Goal: Information Seeking & Learning: Compare options

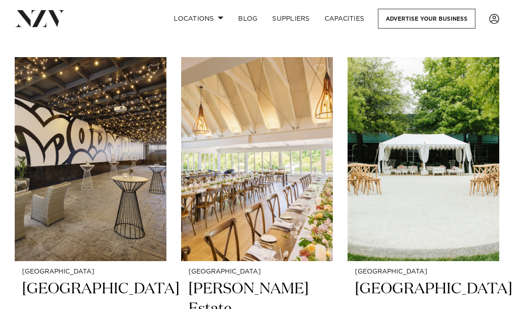
scroll to position [1839, 0]
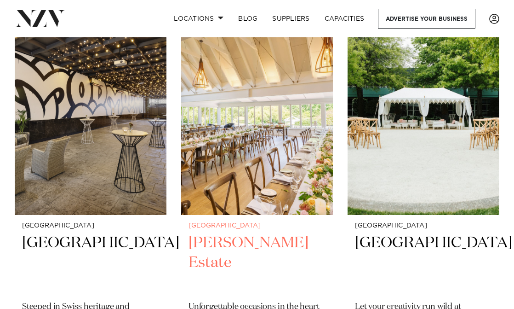
click at [246, 184] on img at bounding box center [257, 113] width 152 height 204
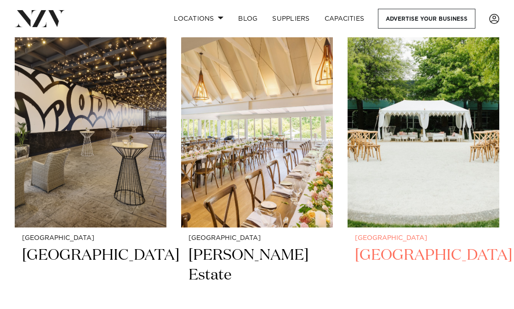
click at [390, 265] on h2 "[GEOGRAPHIC_DATA]" at bounding box center [423, 275] width 137 height 60
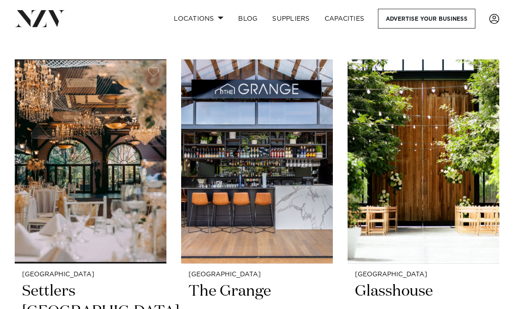
scroll to position [3087, 0]
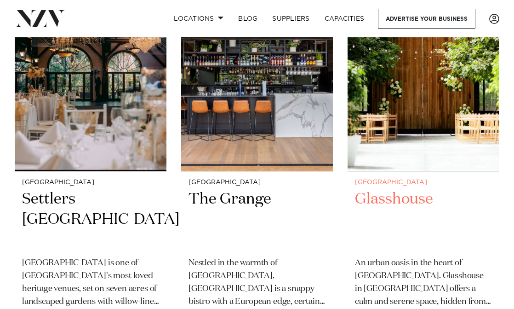
click at [390, 201] on h2 "Glasshouse" at bounding box center [423, 219] width 137 height 60
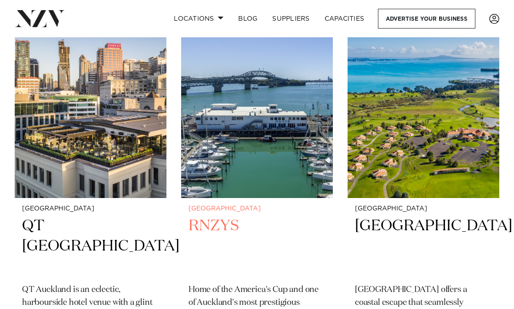
scroll to position [3893, 0]
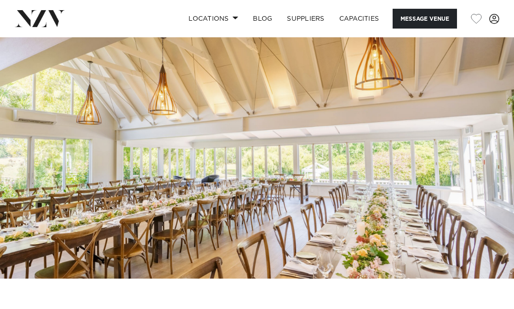
click at [246, 184] on img at bounding box center [257, 157] width 514 height 241
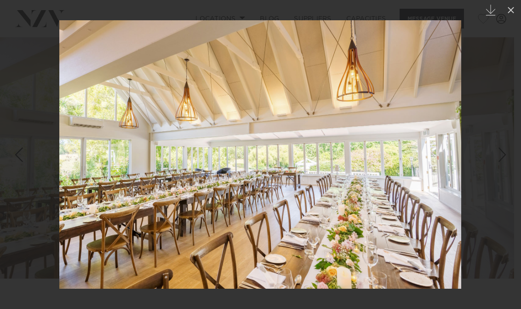
drag, startPoint x: 449, startPoint y: 154, endPoint x: 244, endPoint y: 164, distance: 205.8
click at [289, 165] on img at bounding box center [260, 154] width 402 height 268
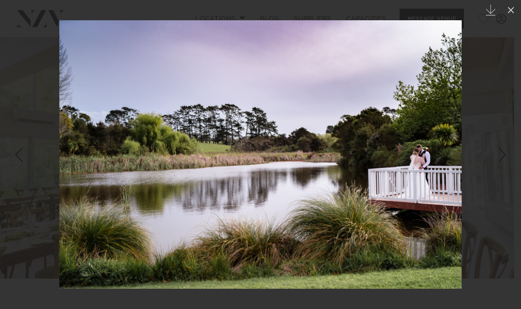
drag, startPoint x: 445, startPoint y: 158, endPoint x: 239, endPoint y: 168, distance: 206.3
click at [259, 168] on img at bounding box center [260, 154] width 402 height 268
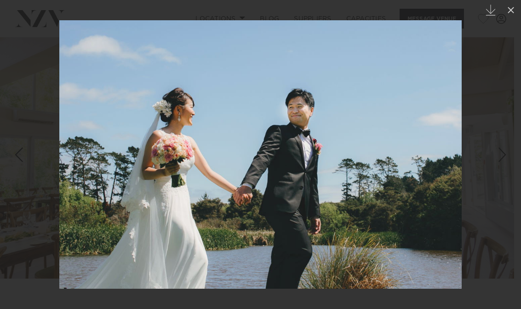
drag, startPoint x: 394, startPoint y: 160, endPoint x: 130, endPoint y: 158, distance: 264.0
click at [251, 160] on img at bounding box center [260, 154] width 402 height 268
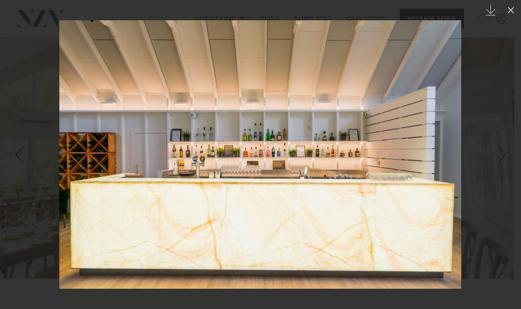
drag, startPoint x: 376, startPoint y: 157, endPoint x: 132, endPoint y: 158, distance: 244.2
click at [239, 161] on img at bounding box center [260, 154] width 402 height 268
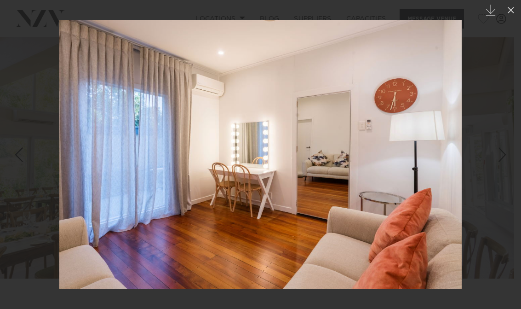
drag, startPoint x: 316, startPoint y: 152, endPoint x: 179, endPoint y: 148, distance: 137.1
click at [277, 153] on img at bounding box center [260, 154] width 402 height 268
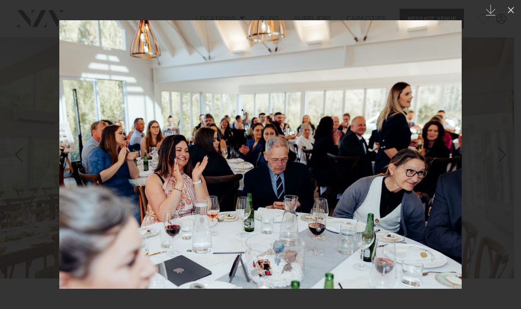
drag, startPoint x: 402, startPoint y: 145, endPoint x: 150, endPoint y: 144, distance: 252.5
click at [212, 145] on img at bounding box center [260, 154] width 402 height 268
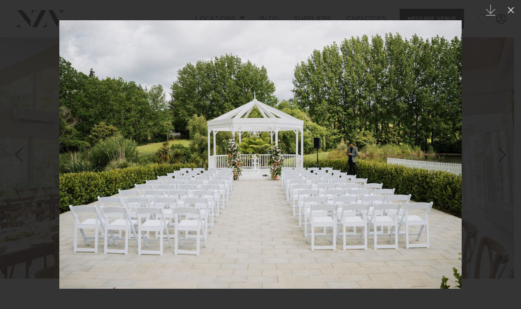
drag, startPoint x: 343, startPoint y: 147, endPoint x: 16, endPoint y: 144, distance: 327.0
click at [172, 150] on img at bounding box center [260, 154] width 402 height 268
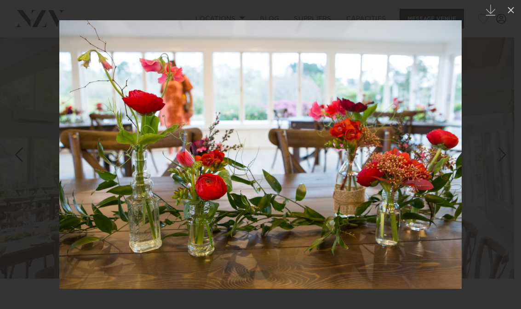
drag, startPoint x: 243, startPoint y: 152, endPoint x: 3, endPoint y: 140, distance: 240.3
click at [171, 155] on img at bounding box center [260, 154] width 402 height 268
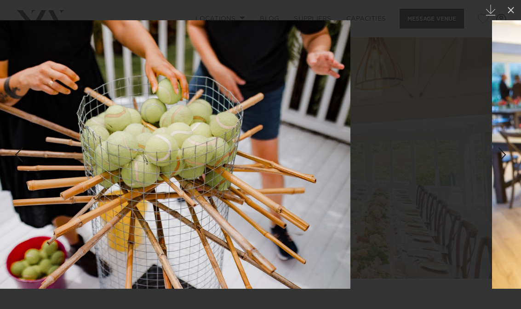
drag, startPoint x: 401, startPoint y: 141, endPoint x: 117, endPoint y: 128, distance: 283.6
click at [248, 135] on img at bounding box center [149, 154] width 402 height 268
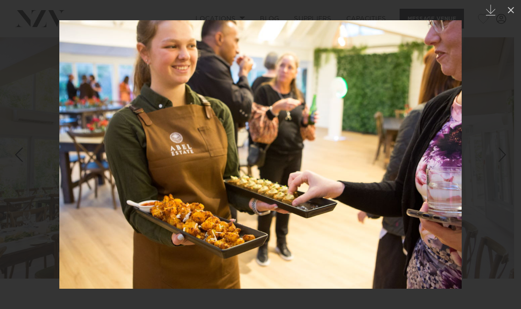
drag, startPoint x: 444, startPoint y: 134, endPoint x: 112, endPoint y: 125, distance: 332.2
click at [207, 127] on img at bounding box center [260, 154] width 402 height 268
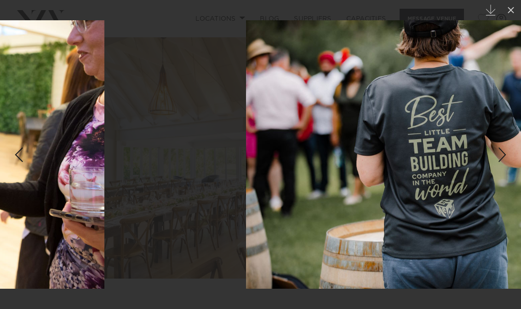
drag, startPoint x: 127, startPoint y: 136, endPoint x: 446, endPoint y: 142, distance: 318.8
click at [390, 138] on div at bounding box center [447, 154] width 521 height 309
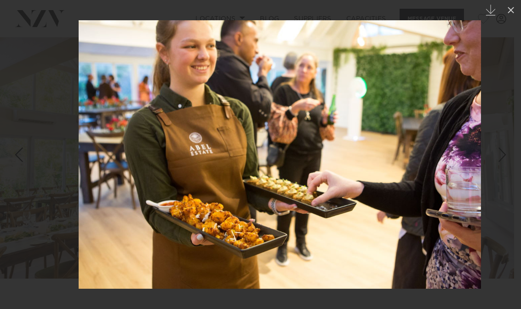
drag, startPoint x: 106, startPoint y: 136, endPoint x: 393, endPoint y: 139, distance: 287.4
click at [339, 138] on img at bounding box center [280, 154] width 402 height 268
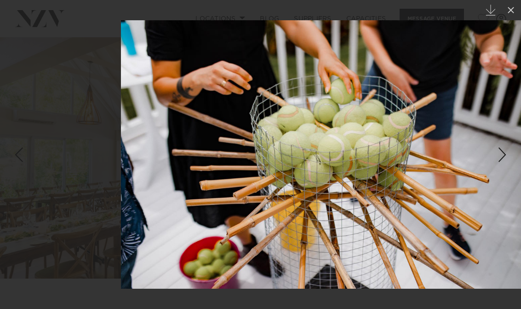
drag, startPoint x: 211, startPoint y: 127, endPoint x: 457, endPoint y: 133, distance: 245.6
click at [390, 131] on img at bounding box center [322, 154] width 402 height 268
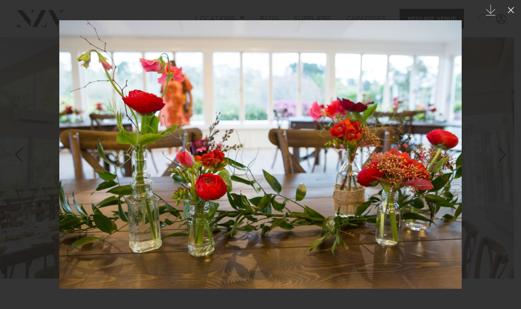
click at [443, 150] on img at bounding box center [260, 154] width 402 height 268
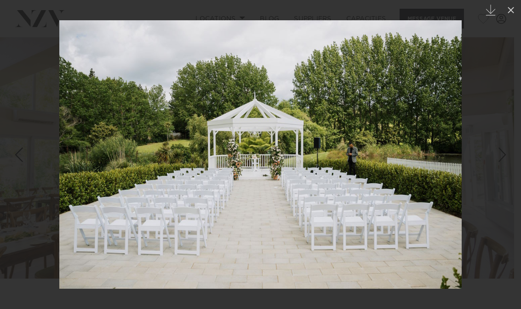
drag, startPoint x: 417, startPoint y: 157, endPoint x: 217, endPoint y: 150, distance: 200.2
click at [307, 153] on img at bounding box center [260, 154] width 402 height 268
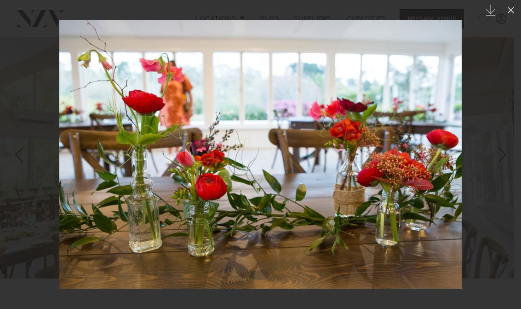
drag, startPoint x: 414, startPoint y: 142, endPoint x: 165, endPoint y: 142, distance: 249.2
click at [337, 143] on img at bounding box center [260, 154] width 402 height 268
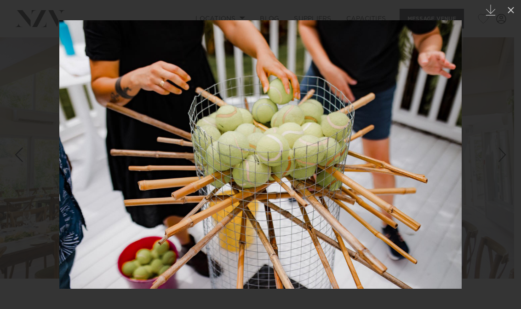
drag, startPoint x: 398, startPoint y: 142, endPoint x: 227, endPoint y: 141, distance: 171.1
click at [282, 142] on img at bounding box center [260, 154] width 402 height 268
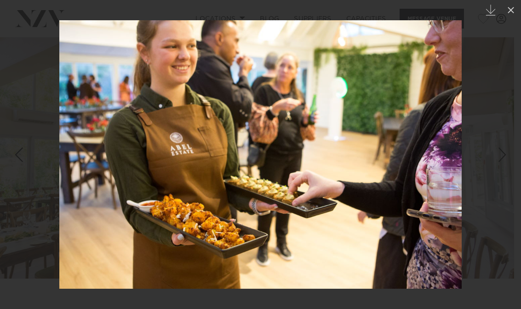
drag, startPoint x: 458, startPoint y: 140, endPoint x: 185, endPoint y: 141, distance: 273.6
click at [205, 140] on div at bounding box center [260, 154] width 521 height 309
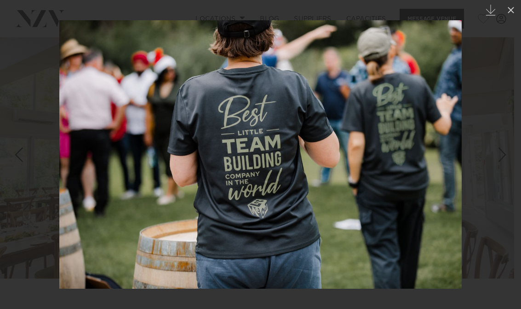
click at [223, 133] on img at bounding box center [260, 154] width 402 height 268
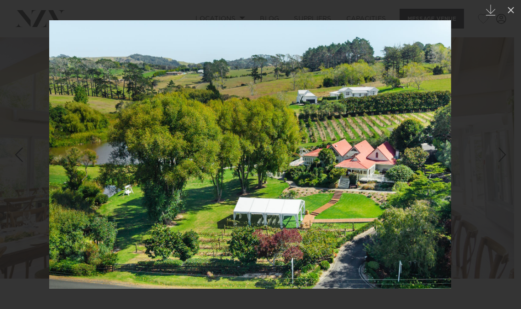
drag, startPoint x: 396, startPoint y: 130, endPoint x: 194, endPoint y: 129, distance: 202.8
click at [269, 130] on img at bounding box center [250, 154] width 402 height 268
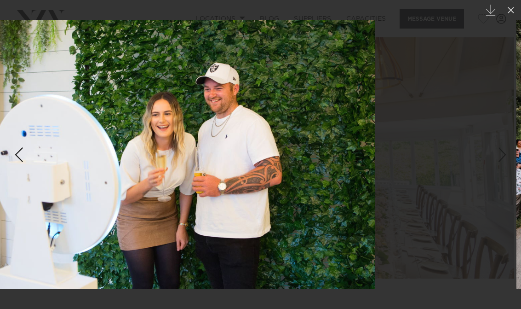
drag, startPoint x: 437, startPoint y: 130, endPoint x: 161, endPoint y: 130, distance: 275.5
click at [224, 130] on img at bounding box center [173, 154] width 402 height 268
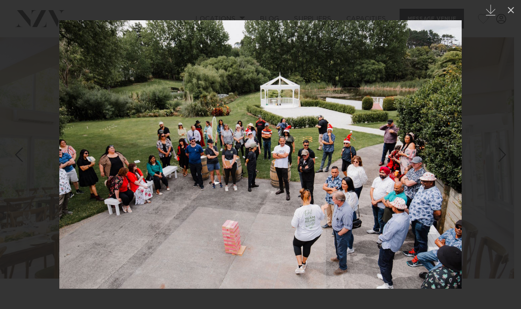
drag, startPoint x: 405, startPoint y: 128, endPoint x: 108, endPoint y: 129, distance: 296.6
click at [233, 129] on img at bounding box center [260, 154] width 402 height 268
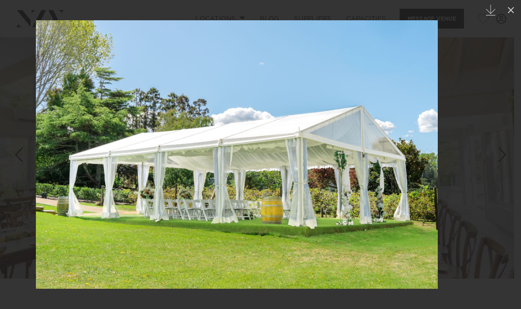
drag, startPoint x: 415, startPoint y: 126, endPoint x: 99, endPoint y: 143, distance: 316.4
click at [139, 144] on img at bounding box center [237, 154] width 402 height 268
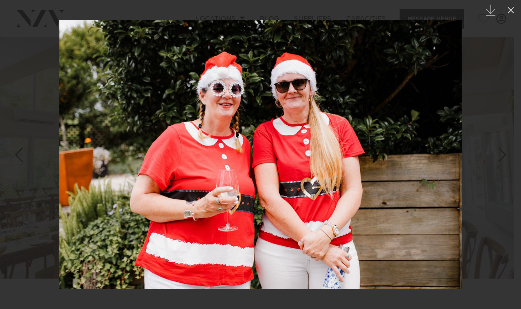
drag, startPoint x: 415, startPoint y: 153, endPoint x: 286, endPoint y: 154, distance: 129.2
click at [371, 157] on img at bounding box center [260, 154] width 402 height 268
click at [498, 153] on div "Next slide" at bounding box center [502, 154] width 12 height 17
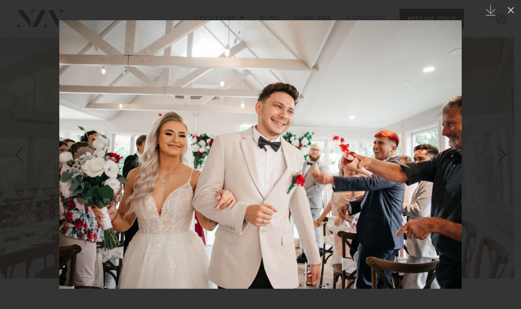
click at [502, 149] on div "Next slide" at bounding box center [502, 154] width 12 height 17
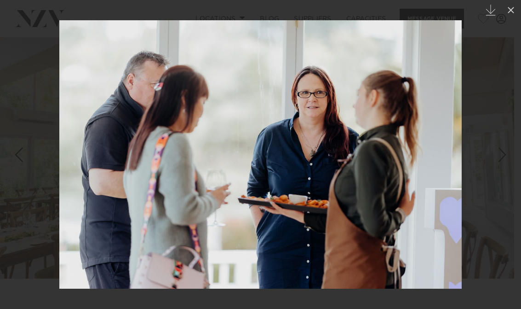
click at [502, 149] on div "Next slide" at bounding box center [502, 154] width 12 height 17
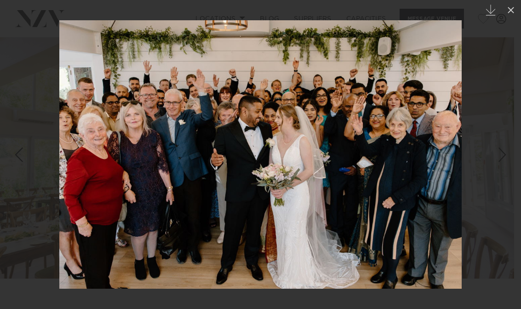
click at [502, 149] on div "Next slide" at bounding box center [502, 154] width 12 height 17
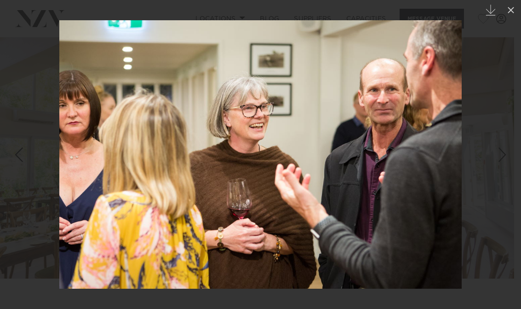
click at [502, 149] on div "Next slide" at bounding box center [502, 154] width 12 height 17
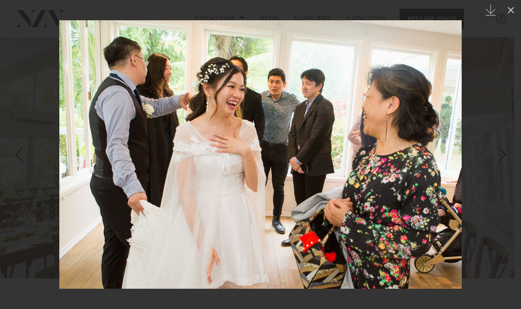
click at [502, 149] on div "Next slide" at bounding box center [502, 154] width 12 height 17
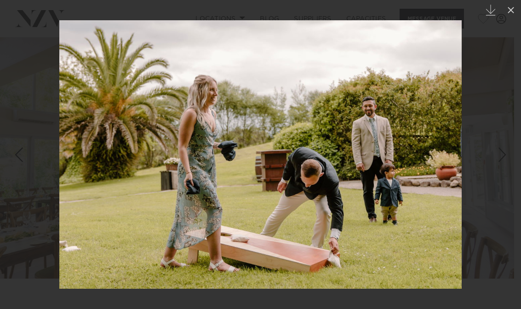
click at [502, 149] on div "Next slide" at bounding box center [502, 154] width 12 height 17
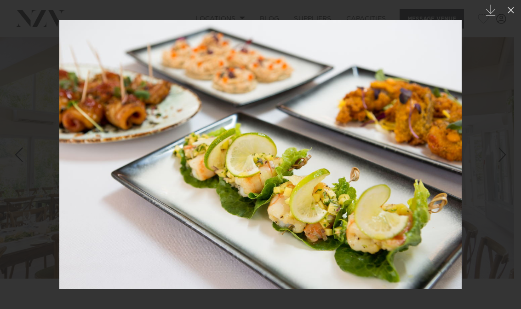
click at [502, 149] on div "Next slide" at bounding box center [502, 154] width 12 height 17
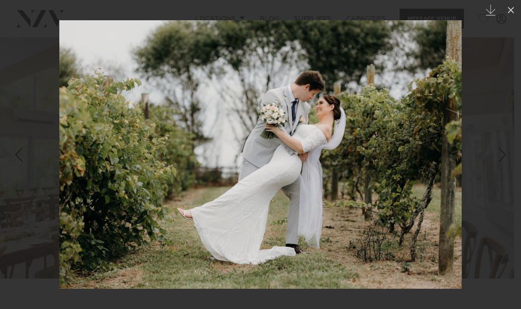
click at [502, 149] on div "Next slide" at bounding box center [502, 154] width 12 height 17
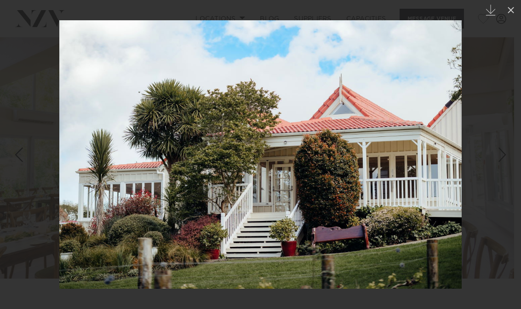
click at [502, 149] on div "Next slide" at bounding box center [502, 154] width 12 height 17
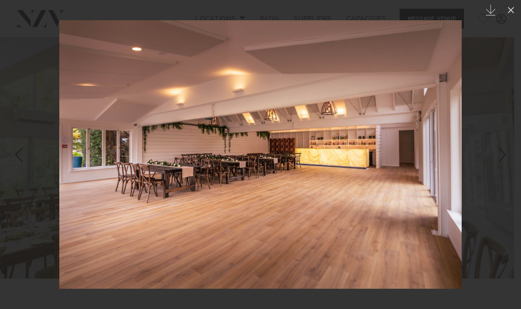
click at [502, 154] on div "Next slide" at bounding box center [502, 154] width 12 height 17
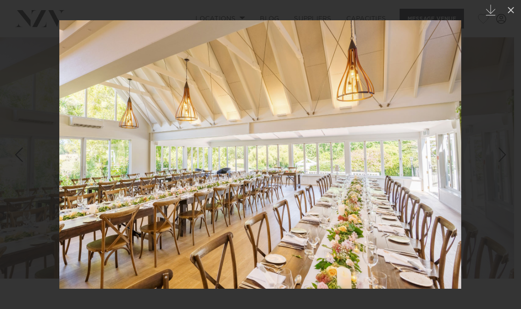
click at [25, 157] on link at bounding box center [16, 155] width 32 height 46
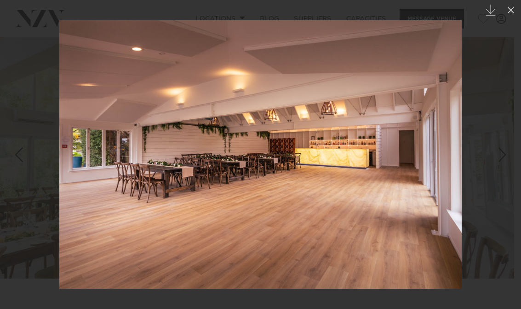
click at [504, 153] on div "Next slide" at bounding box center [502, 154] width 12 height 17
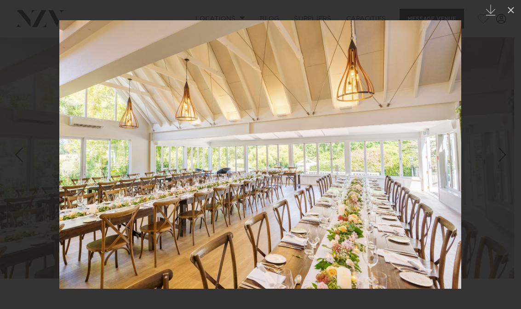
click at [504, 153] on div "Next slide" at bounding box center [502, 154] width 12 height 17
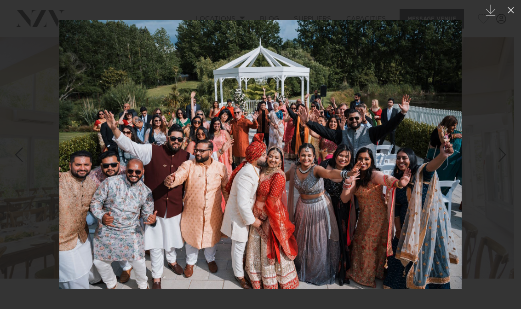
click at [504, 153] on div "Next slide" at bounding box center [502, 154] width 12 height 17
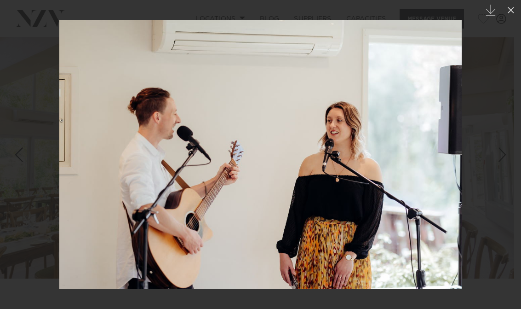
click at [504, 153] on div "Next slide" at bounding box center [502, 154] width 12 height 17
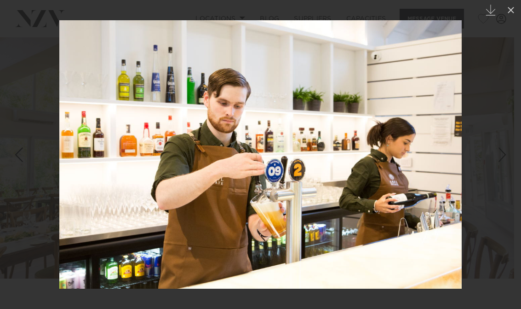
click at [504, 153] on div "Next slide" at bounding box center [502, 154] width 12 height 17
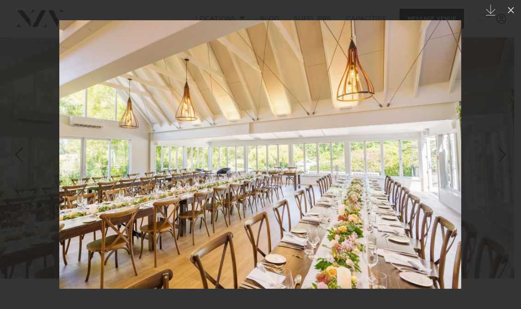
click at [504, 153] on div "Next slide" at bounding box center [502, 154] width 12 height 17
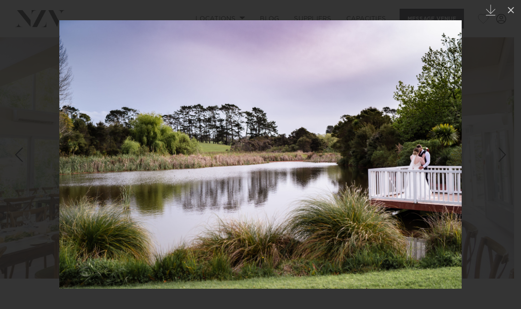
click at [504, 153] on div "Next slide" at bounding box center [502, 154] width 12 height 17
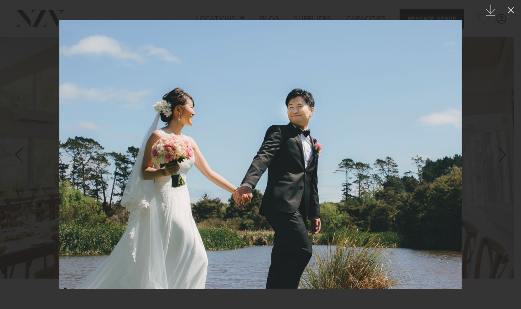
click at [504, 153] on div "Next slide" at bounding box center [502, 154] width 12 height 17
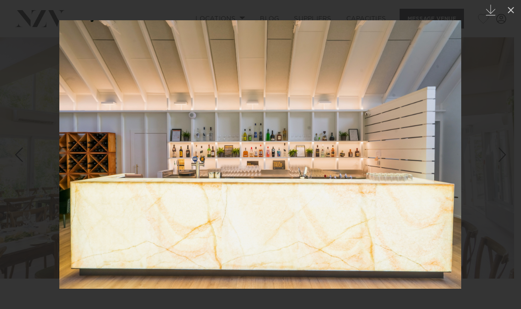
click at [504, 153] on div "Next slide" at bounding box center [502, 154] width 12 height 17
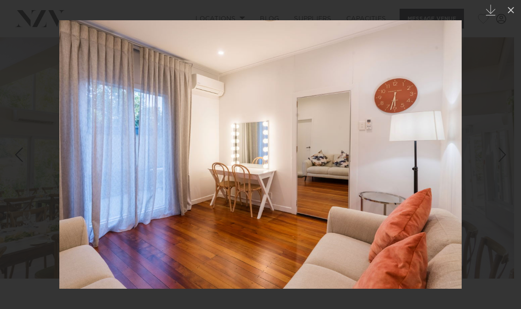
click at [504, 153] on div "Next slide" at bounding box center [502, 154] width 12 height 17
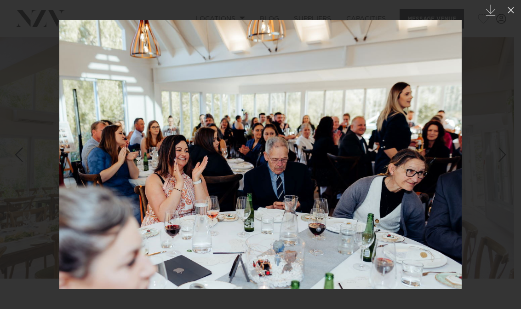
click at [504, 153] on div "Next slide" at bounding box center [502, 154] width 12 height 17
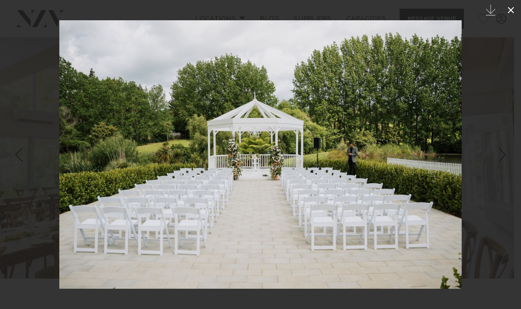
click at [510, 11] on icon at bounding box center [511, 10] width 6 height 6
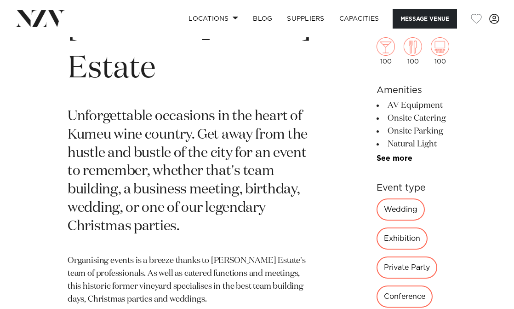
scroll to position [322, 0]
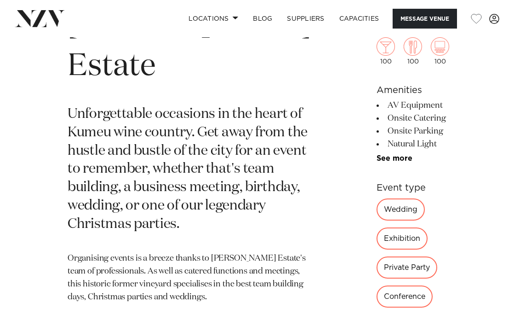
click at [377, 210] on div "Wedding" at bounding box center [401, 209] width 48 height 22
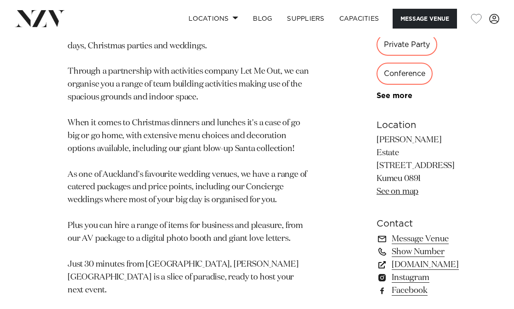
scroll to position [690, 0]
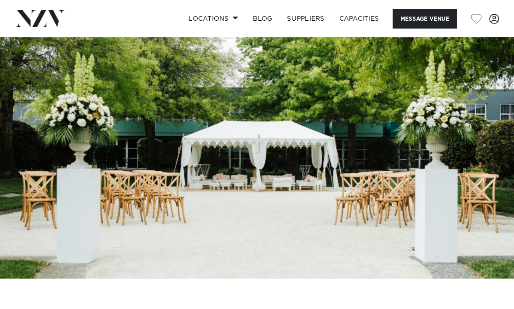
click at [387, 198] on img at bounding box center [257, 157] width 514 height 241
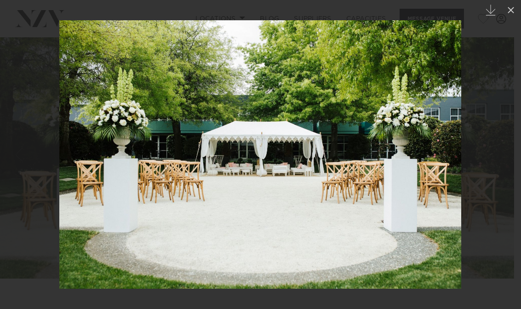
drag, startPoint x: 387, startPoint y: 185, endPoint x: 99, endPoint y: 197, distance: 288.1
click at [113, 197] on img at bounding box center [260, 154] width 402 height 268
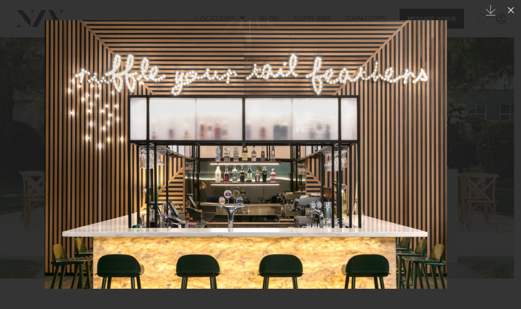
drag, startPoint x: 330, startPoint y: 200, endPoint x: 141, endPoint y: 199, distance: 189.0
click at [175, 199] on img at bounding box center [246, 154] width 402 height 268
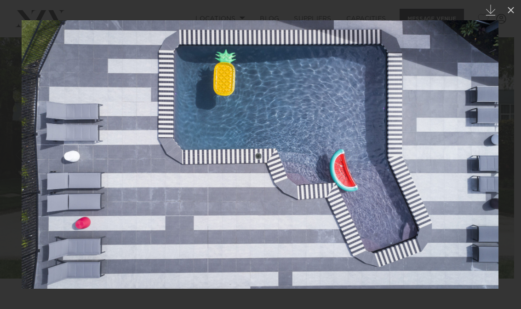
click at [161, 189] on img at bounding box center [260, 154] width 477 height 268
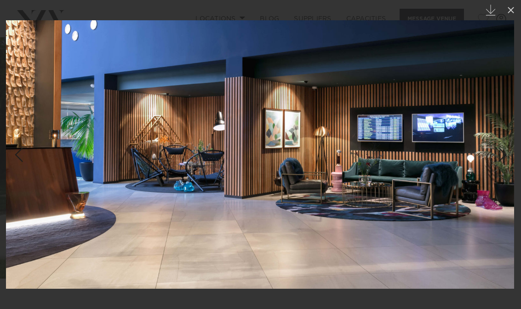
drag, startPoint x: 396, startPoint y: 183, endPoint x: 122, endPoint y: 181, distance: 274.5
click at [151, 182] on img at bounding box center [260, 154] width 508 height 268
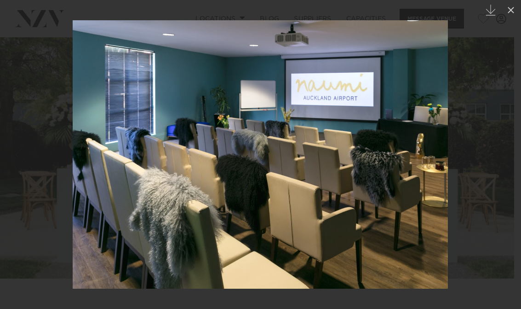
drag, startPoint x: 360, startPoint y: 177, endPoint x: 107, endPoint y: 181, distance: 253.0
click at [177, 182] on img at bounding box center [260, 154] width 375 height 268
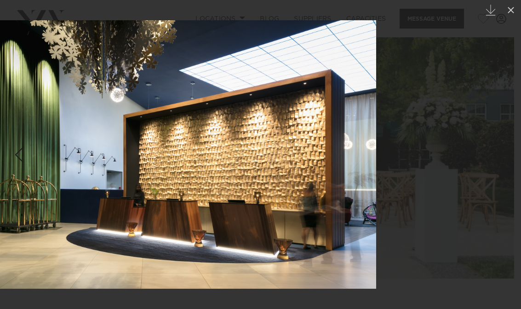
drag, startPoint x: 394, startPoint y: 159, endPoint x: 237, endPoint y: 159, distance: 156.4
click at [257, 159] on img at bounding box center [175, 154] width 402 height 268
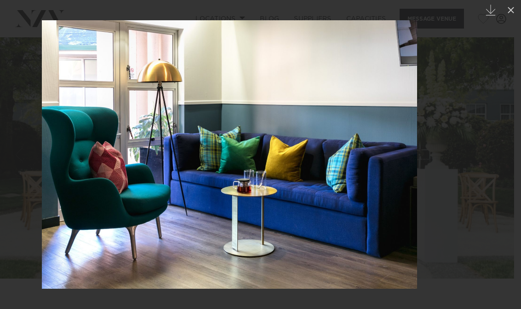
drag, startPoint x: 422, startPoint y: 154, endPoint x: 192, endPoint y: 153, distance: 229.9
click at [210, 154] on img at bounding box center [229, 154] width 375 height 268
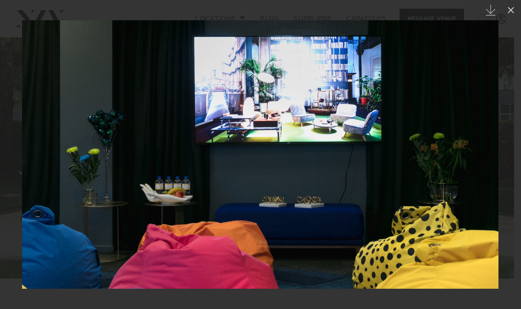
drag, startPoint x: 422, startPoint y: 149, endPoint x: 236, endPoint y: 150, distance: 185.8
click at [257, 150] on img at bounding box center [260, 154] width 476 height 268
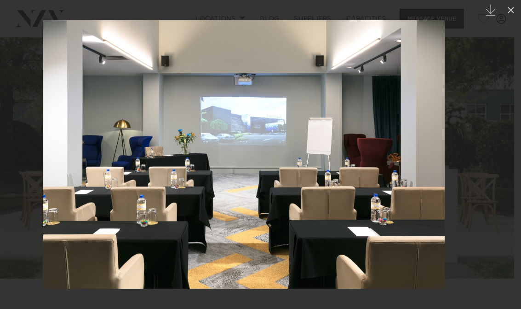
drag, startPoint x: 414, startPoint y: 150, endPoint x: 219, endPoint y: 149, distance: 195.0
click at [266, 150] on img at bounding box center [244, 154] width 402 height 268
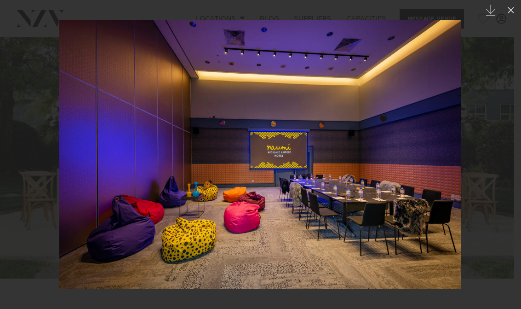
drag, startPoint x: 482, startPoint y: 139, endPoint x: 227, endPoint y: 137, distance: 255.2
click at [335, 139] on div at bounding box center [260, 154] width 521 height 309
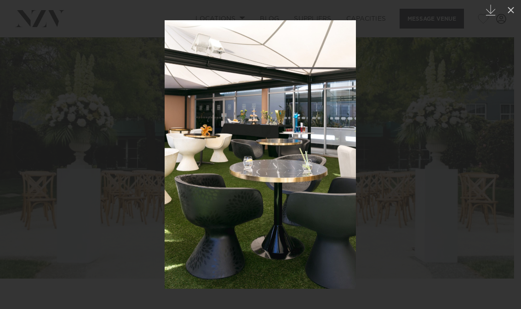
drag, startPoint x: 437, startPoint y: 132, endPoint x: 232, endPoint y: 133, distance: 205.6
click at [333, 132] on div at bounding box center [260, 154] width 521 height 309
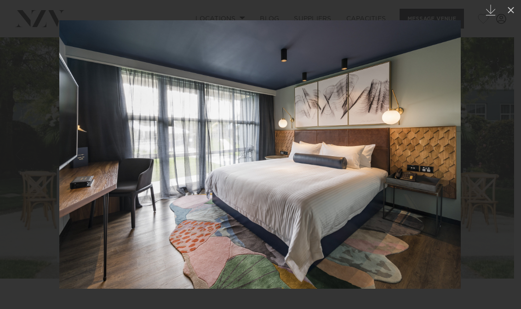
drag, startPoint x: 413, startPoint y: 129, endPoint x: 251, endPoint y: 130, distance: 162.8
click at [292, 131] on img at bounding box center [259, 154] width 401 height 268
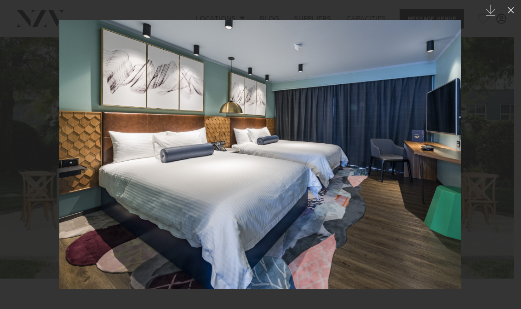
drag, startPoint x: 401, startPoint y: 132, endPoint x: 177, endPoint y: 129, distance: 224.0
click at [233, 132] on img at bounding box center [259, 154] width 401 height 268
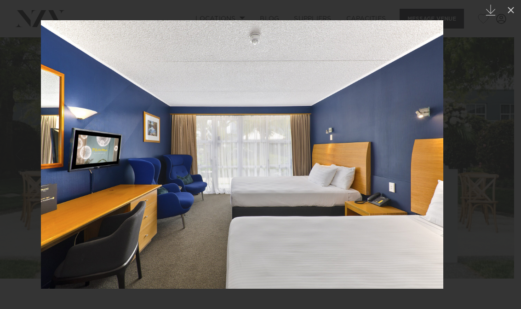
drag, startPoint x: 378, startPoint y: 128, endPoint x: 152, endPoint y: 120, distance: 225.5
click at [241, 121] on img at bounding box center [242, 154] width 402 height 268
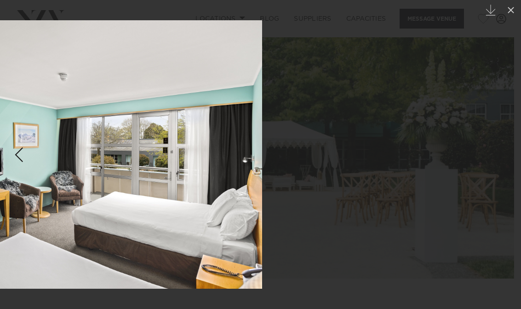
drag, startPoint x: 189, startPoint y: 124, endPoint x: 65, endPoint y: 121, distance: 124.2
click at [127, 124] on img at bounding box center [61, 154] width 402 height 268
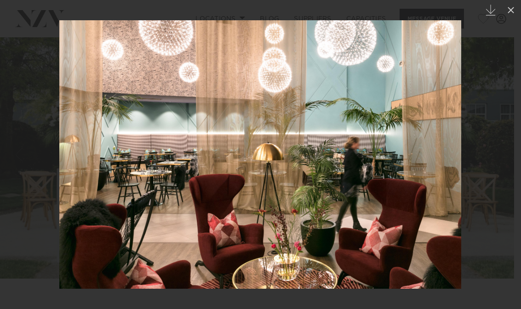
drag, startPoint x: 474, startPoint y: 147, endPoint x: 402, endPoint y: 145, distance: 71.3
click at [415, 146] on div at bounding box center [260, 154] width 521 height 309
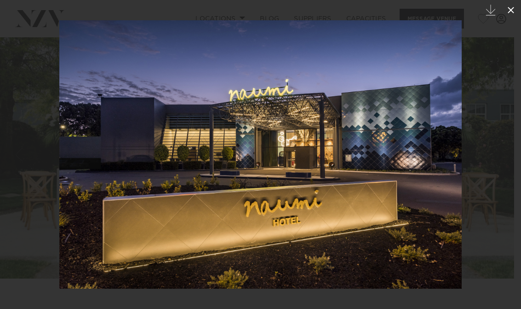
click at [507, 8] on icon at bounding box center [510, 10] width 11 height 11
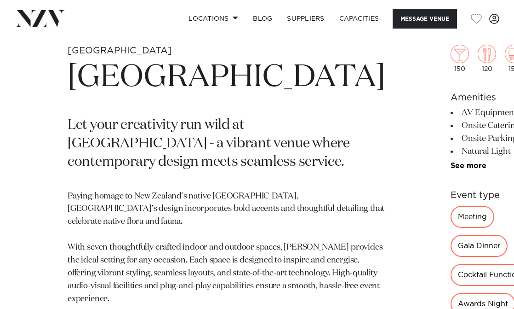
scroll to position [184, 0]
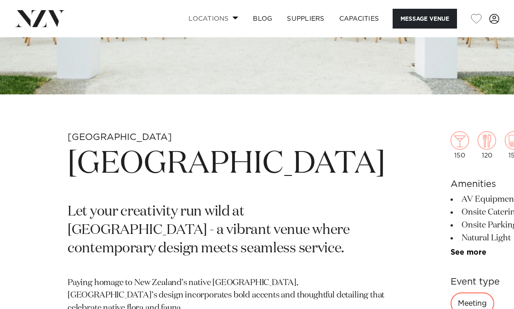
click at [236, 18] on span at bounding box center [236, 17] width 6 height 3
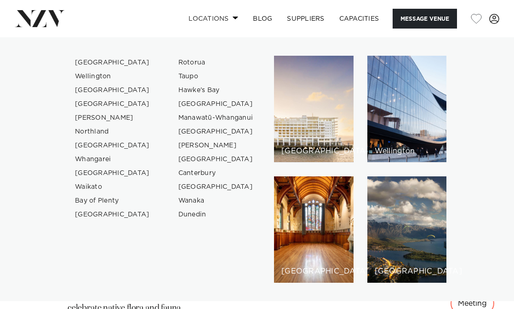
click at [236, 18] on span at bounding box center [236, 17] width 6 height 3
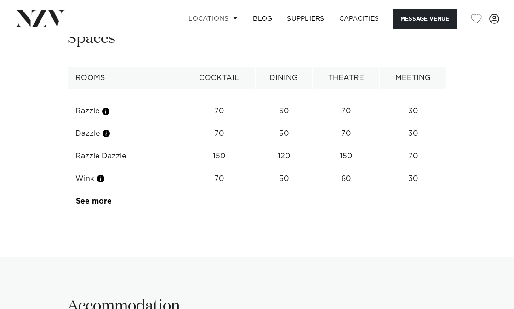
scroll to position [1196, 0]
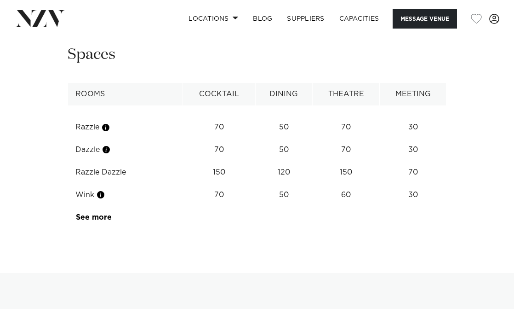
click at [103, 161] on td "Razzle Dazzle" at bounding box center [125, 172] width 115 height 23
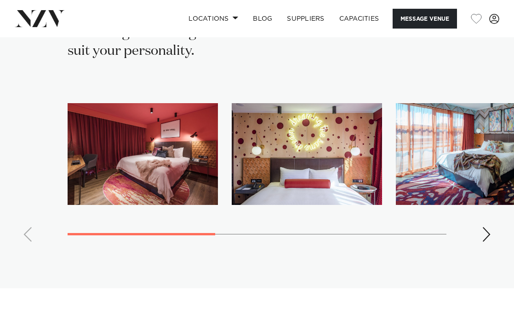
scroll to position [1564, 0]
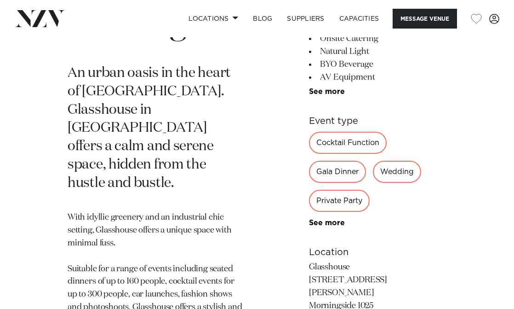
scroll to position [368, 0]
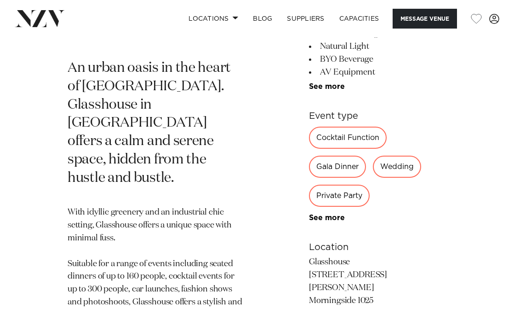
click at [398, 171] on div "Wedding" at bounding box center [397, 166] width 48 height 22
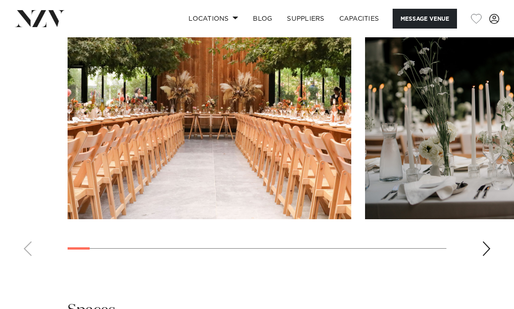
scroll to position [920, 0]
click at [489, 241] on div "Next slide" at bounding box center [486, 248] width 9 height 15
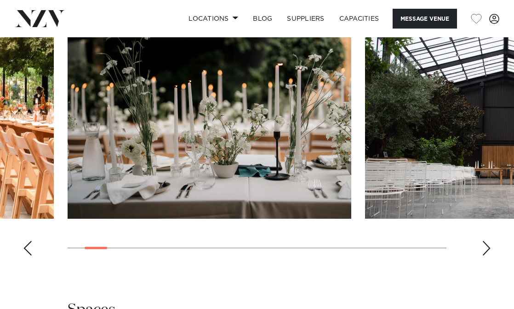
click at [489, 241] on div "Next slide" at bounding box center [486, 248] width 9 height 15
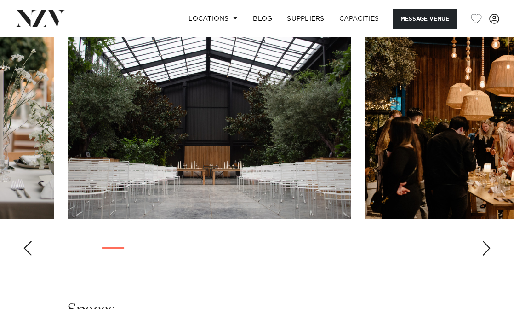
click at [489, 241] on div "Next slide" at bounding box center [486, 248] width 9 height 15
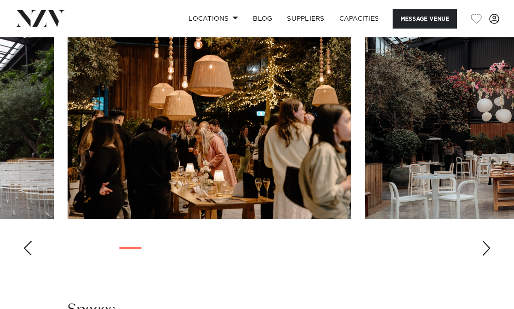
click at [489, 241] on div "Next slide" at bounding box center [486, 248] width 9 height 15
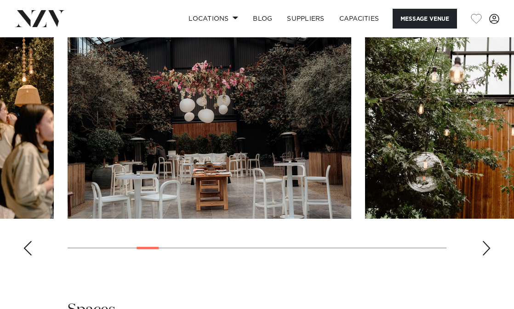
click at [489, 241] on div "Next slide" at bounding box center [486, 248] width 9 height 15
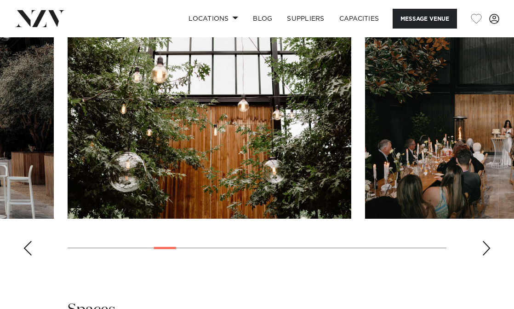
click at [489, 241] on div "Next slide" at bounding box center [486, 248] width 9 height 15
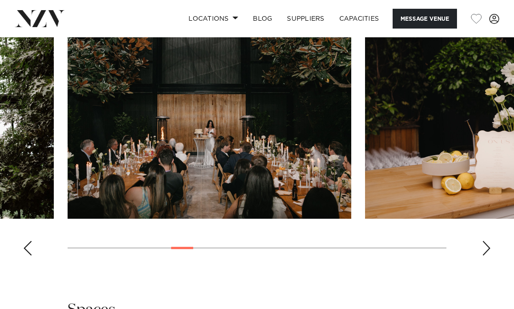
click at [489, 241] on div "Next slide" at bounding box center [486, 248] width 9 height 15
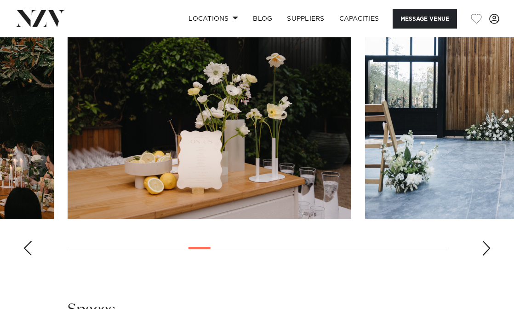
click at [489, 241] on div "Next slide" at bounding box center [486, 248] width 9 height 15
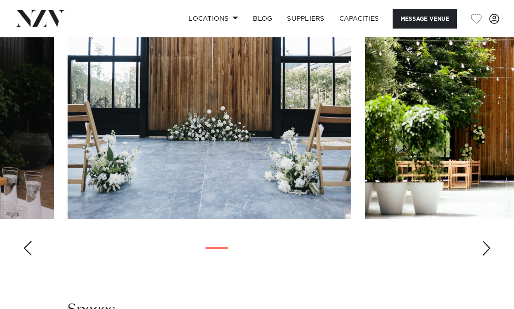
click at [489, 241] on div "Next slide" at bounding box center [486, 248] width 9 height 15
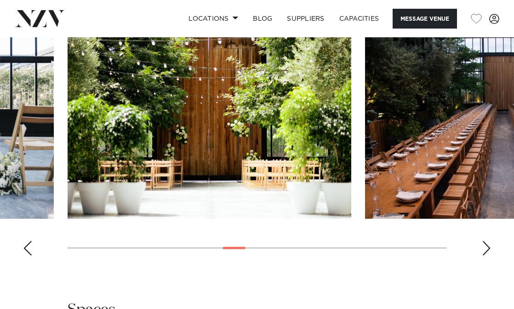
click at [489, 241] on div "Next slide" at bounding box center [486, 248] width 9 height 15
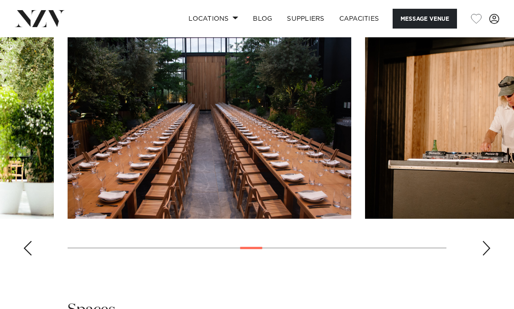
click at [489, 241] on div "Next slide" at bounding box center [486, 248] width 9 height 15
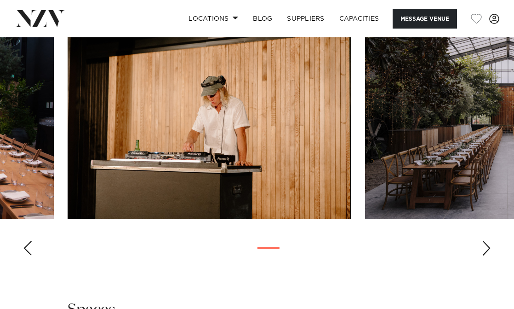
click at [489, 241] on div "Next slide" at bounding box center [486, 248] width 9 height 15
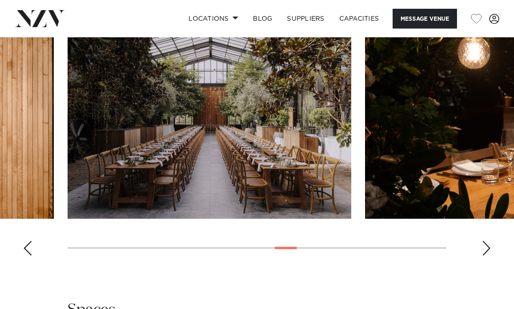
click at [489, 241] on div "Next slide" at bounding box center [486, 248] width 9 height 15
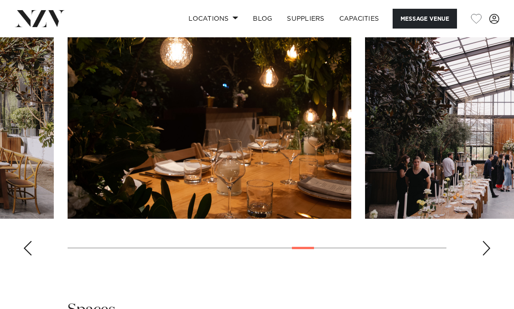
click at [489, 241] on div "Next slide" at bounding box center [486, 248] width 9 height 15
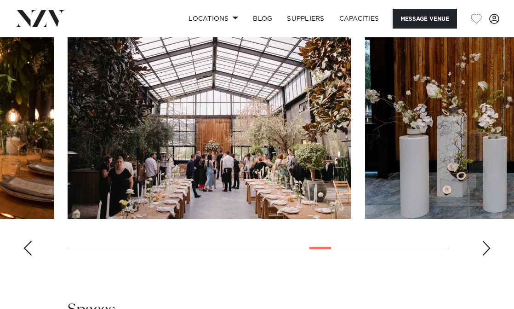
click at [489, 241] on div "Next slide" at bounding box center [486, 248] width 9 height 15
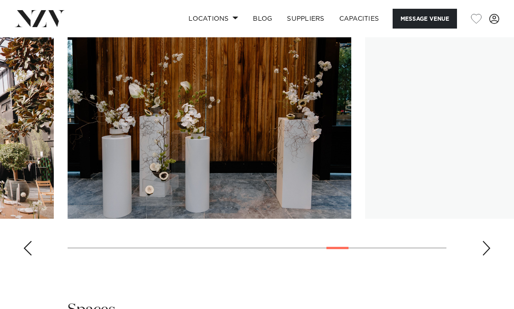
click at [489, 241] on div "Next slide" at bounding box center [486, 248] width 9 height 15
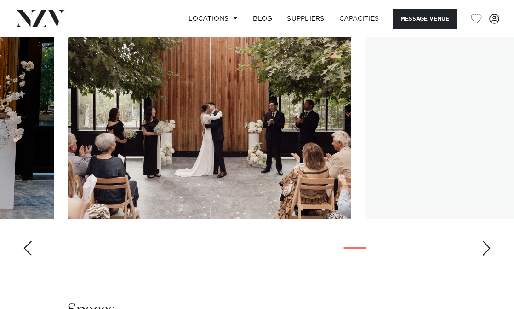
click at [489, 241] on div "Next slide" at bounding box center [486, 248] width 9 height 15
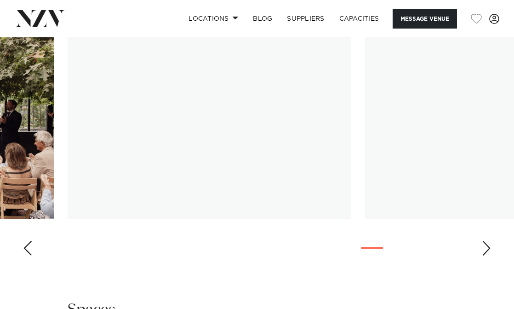
click at [489, 241] on div "Next slide" at bounding box center [486, 248] width 9 height 15
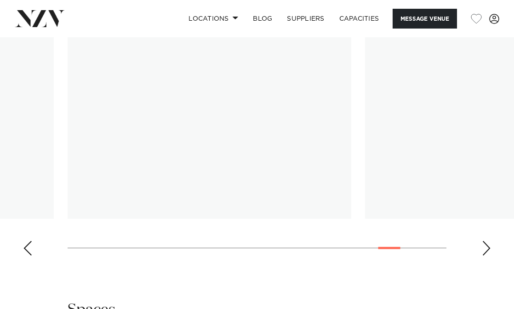
click at [489, 241] on div "Next slide" at bounding box center [486, 248] width 9 height 15
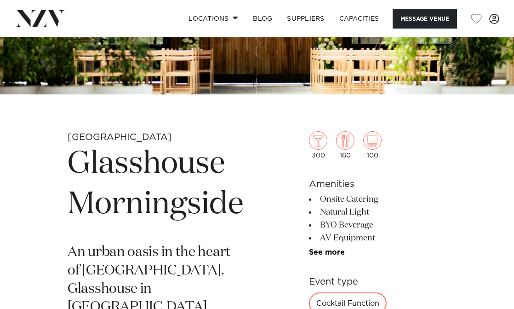
scroll to position [138, 0]
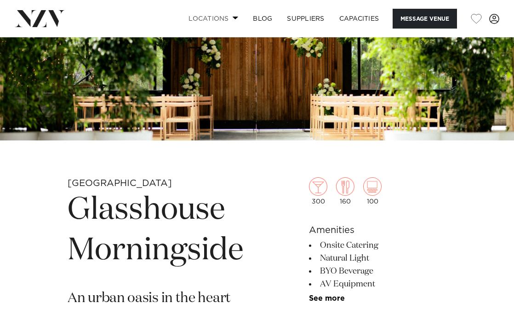
click at [229, 17] on link "Locations" at bounding box center [213, 19] width 64 height 20
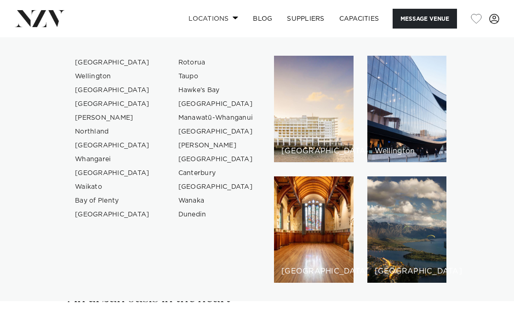
click at [229, 17] on link "Locations" at bounding box center [213, 19] width 64 height 20
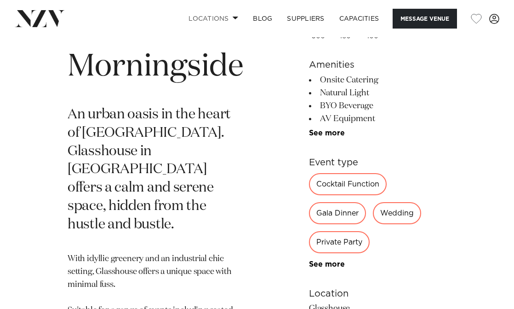
scroll to position [322, 0]
click at [328, 131] on link "See more" at bounding box center [345, 132] width 72 height 7
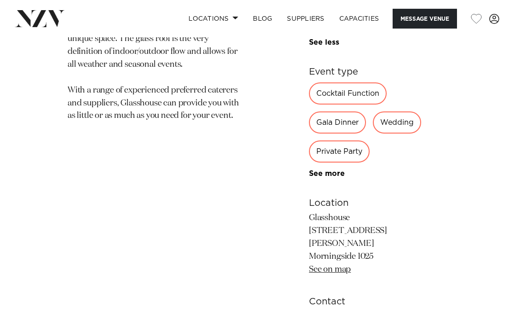
scroll to position [782, 0]
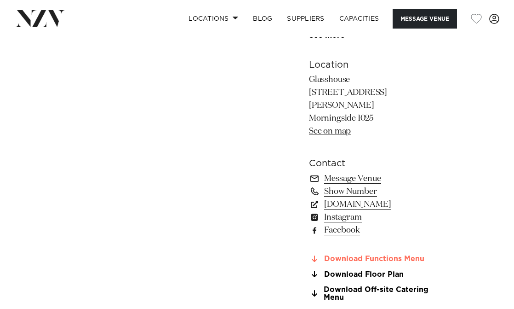
click at [380, 255] on link "Download Functions Menu" at bounding box center [378, 259] width 138 height 8
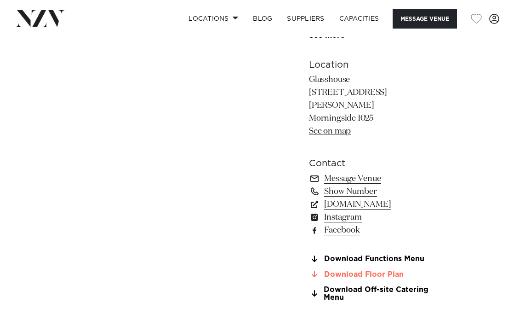
click at [377, 270] on link "Download Floor Plan" at bounding box center [378, 274] width 138 height 8
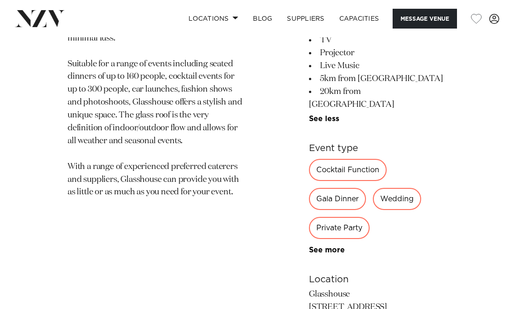
scroll to position [552, 0]
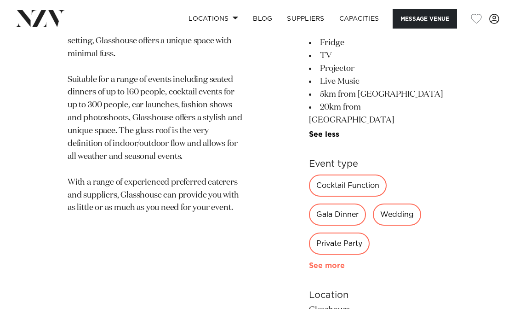
click at [323, 262] on link "See more" at bounding box center [345, 265] width 72 height 7
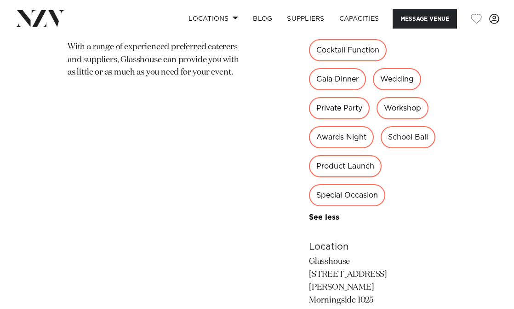
scroll to position [414, 0]
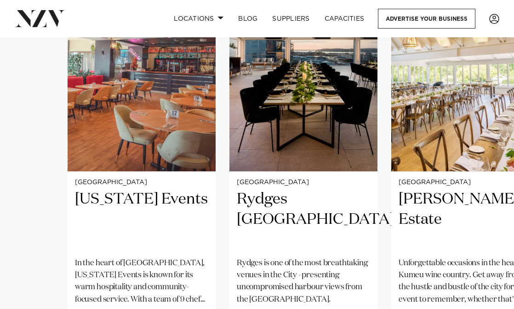
scroll to position [733, 0]
